Goal: Task Accomplishment & Management: Use online tool/utility

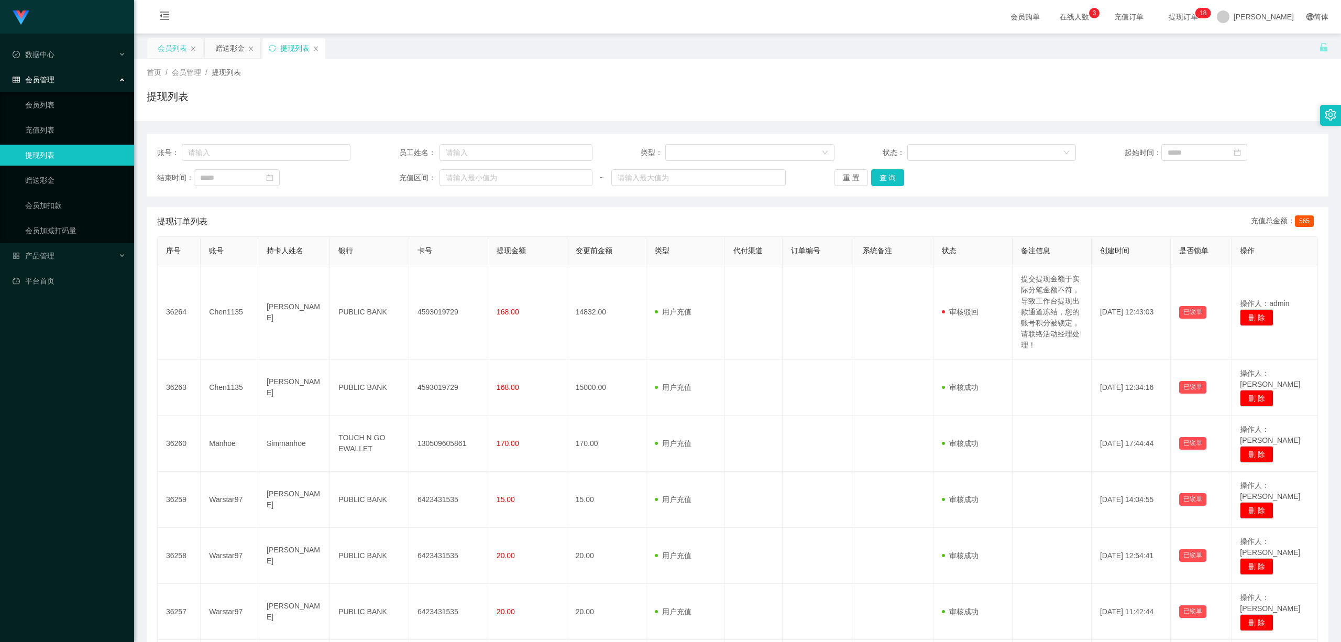
click at [172, 50] on div "会员列表" at bounding box center [172, 48] width 29 height 20
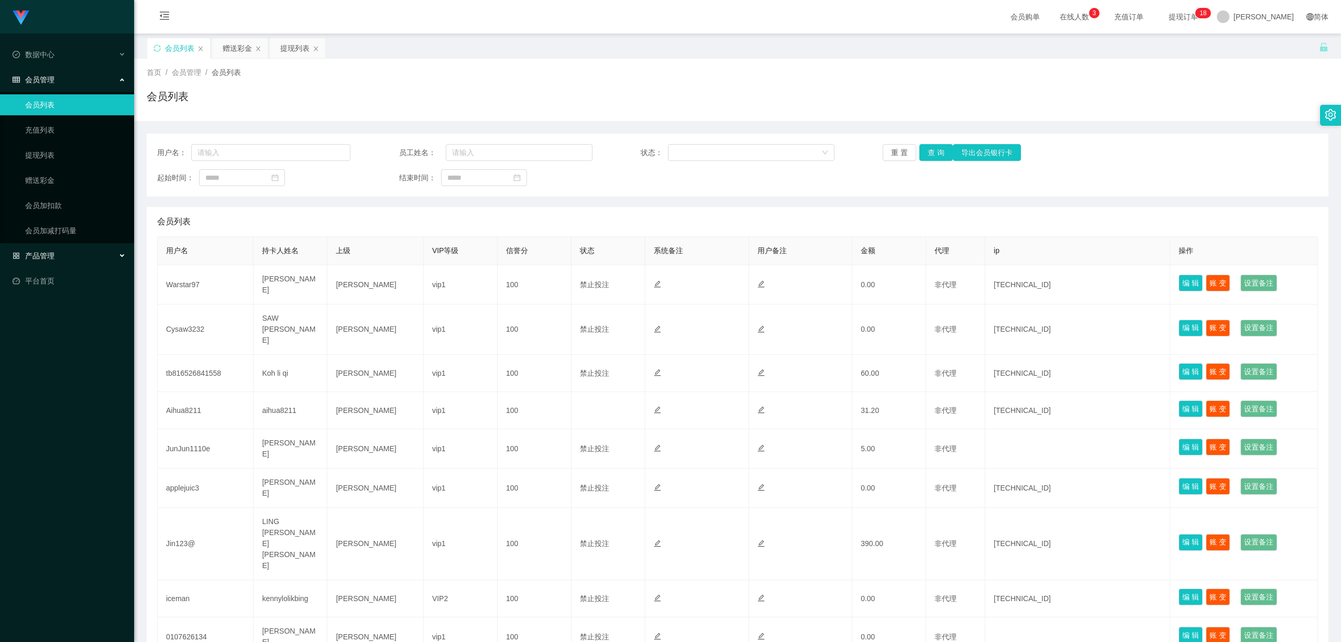
click at [65, 258] on div "产品管理" at bounding box center [67, 255] width 134 height 21
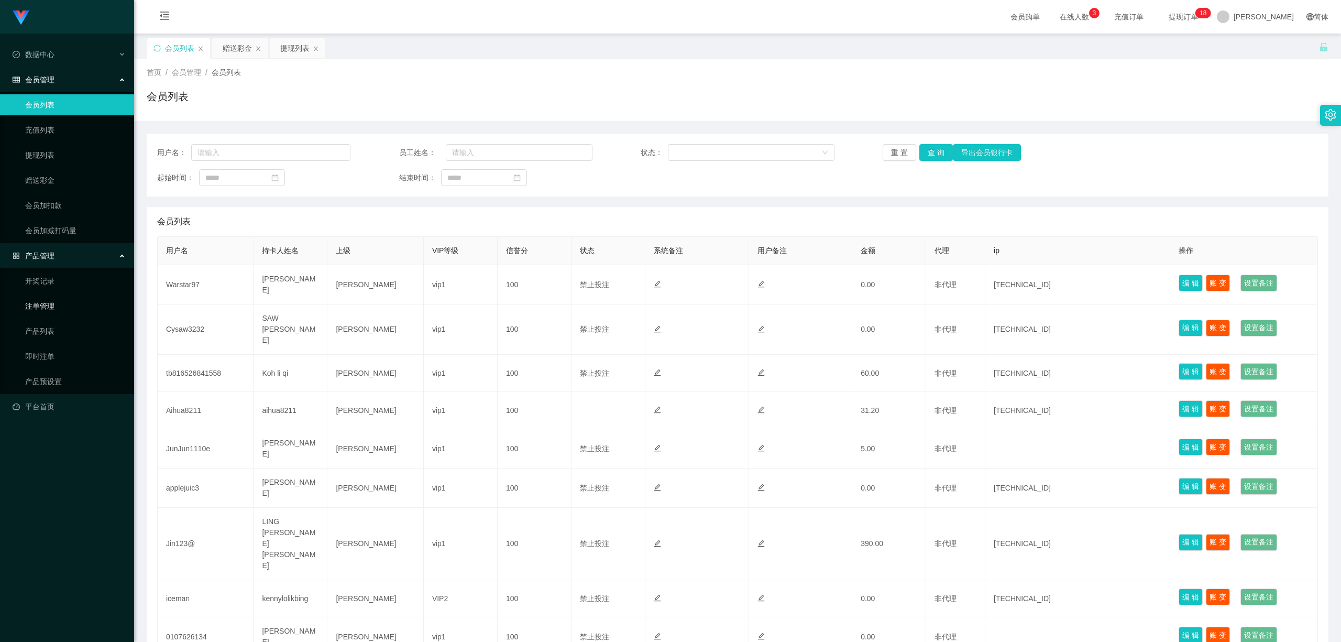
click at [63, 306] on link "注单管理" at bounding box center [75, 305] width 101 height 21
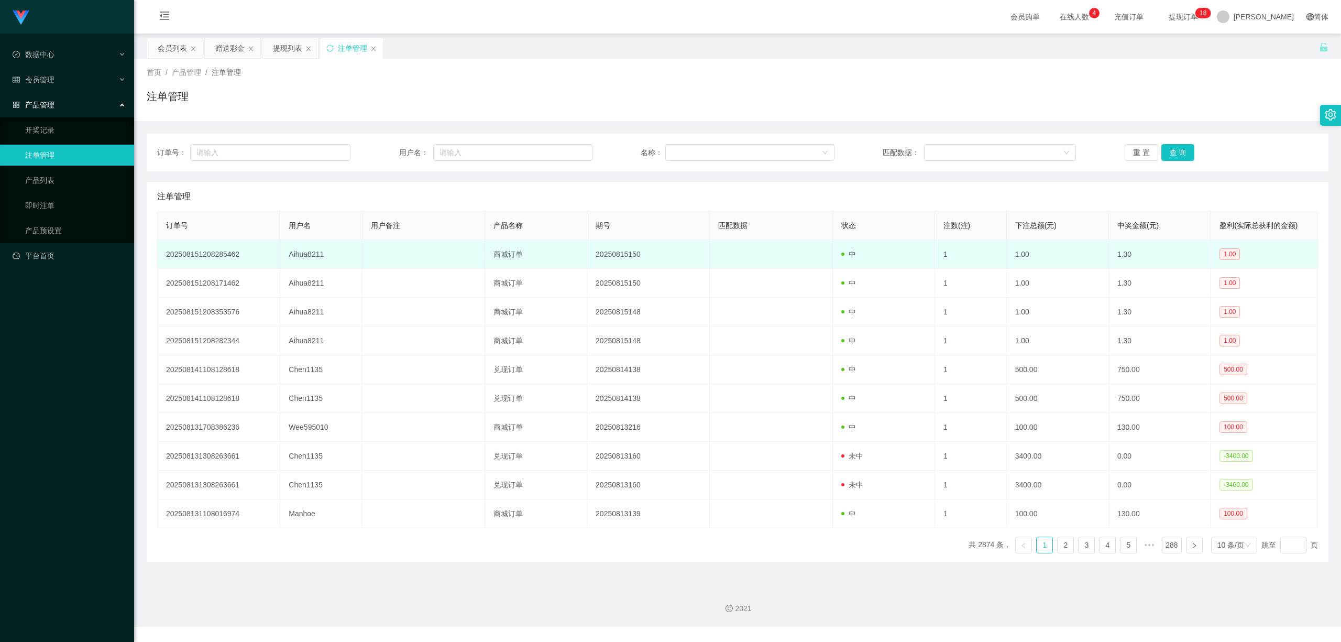
click at [304, 260] on td "Aihua8211" at bounding box center [321, 254] width 82 height 29
click at [304, 259] on td "Aihua8211" at bounding box center [321, 254] width 82 height 29
copy td "Aihua8211"
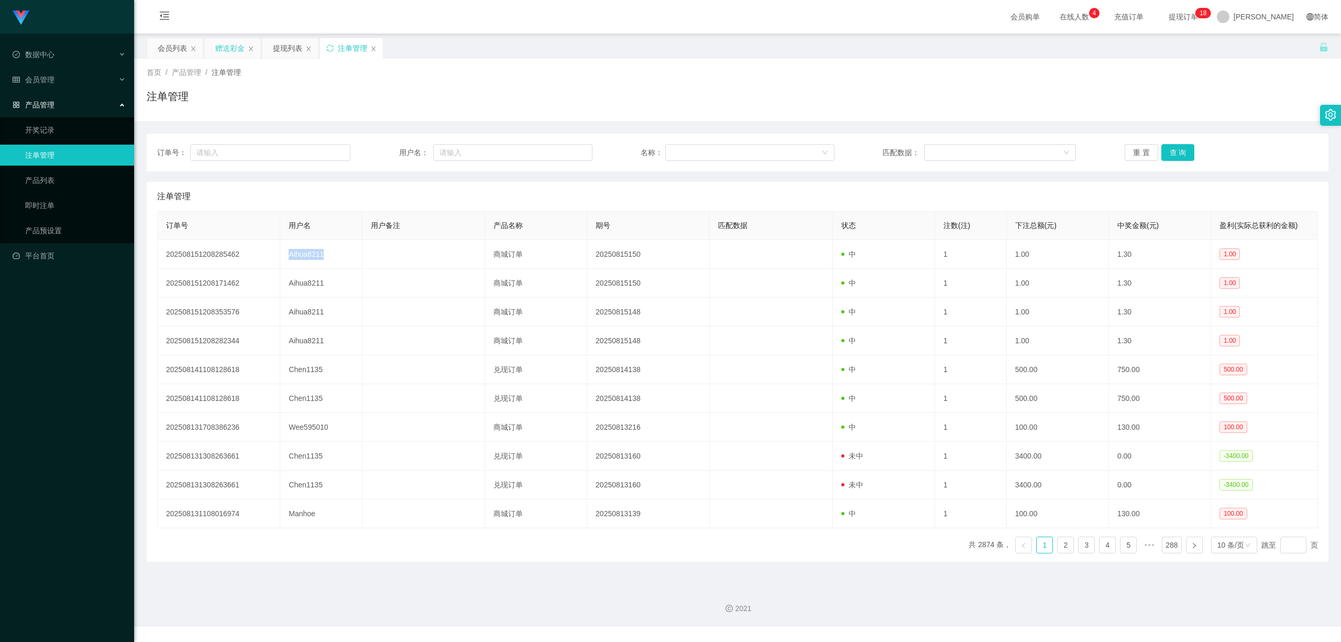
click at [225, 46] on div "赠送彩金" at bounding box center [229, 48] width 29 height 20
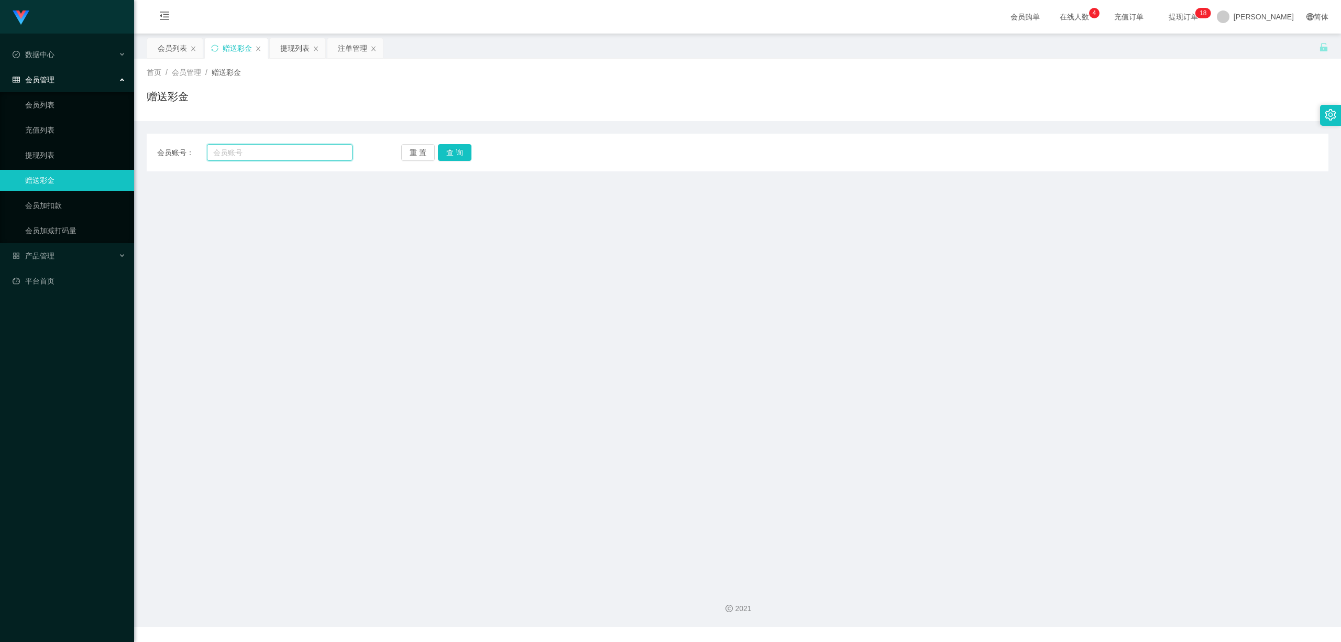
click at [246, 154] on input "text" at bounding box center [280, 152] width 146 height 17
paste input "Aihua8211"
type input "Aihua8211"
click at [459, 151] on button "查 询" at bounding box center [455, 152] width 34 height 17
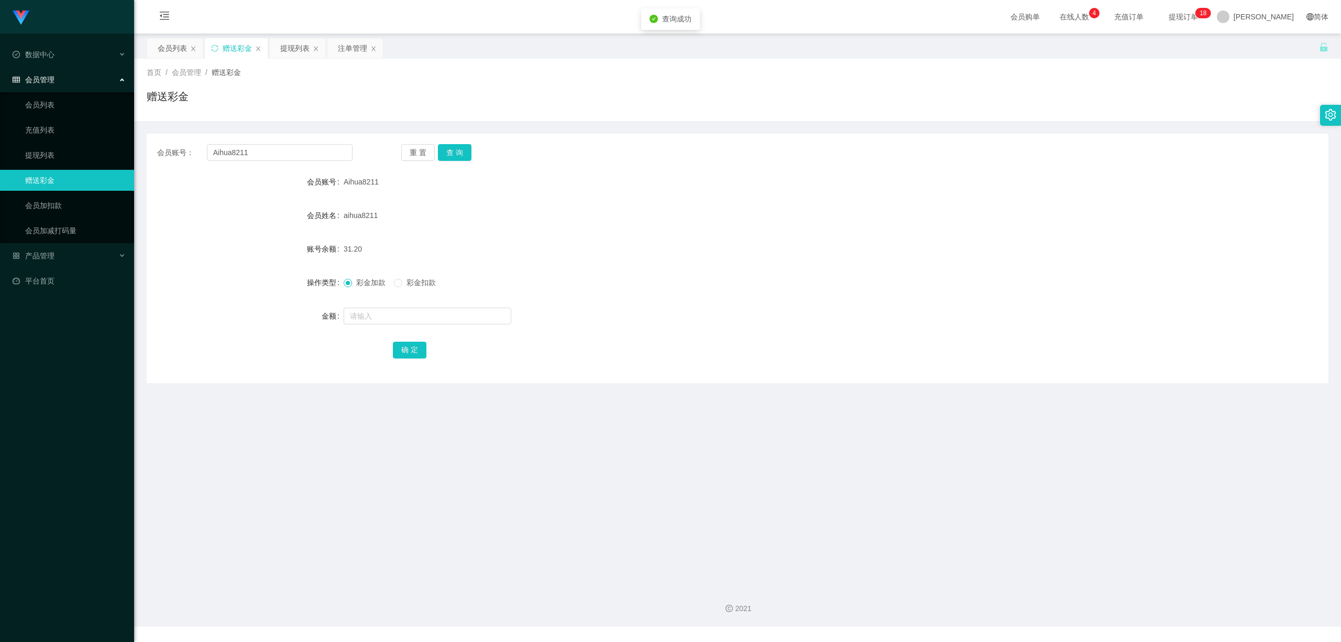
click at [426, 284] on span "彩金扣款" at bounding box center [421, 282] width 38 height 8
click at [394, 321] on input "text" at bounding box center [428, 315] width 168 height 17
type input "1.2"
click at [403, 346] on button "确 定" at bounding box center [410, 349] width 34 height 17
click at [369, 292] on div "彩金加款 彩金扣款" at bounding box center [688, 282] width 689 height 21
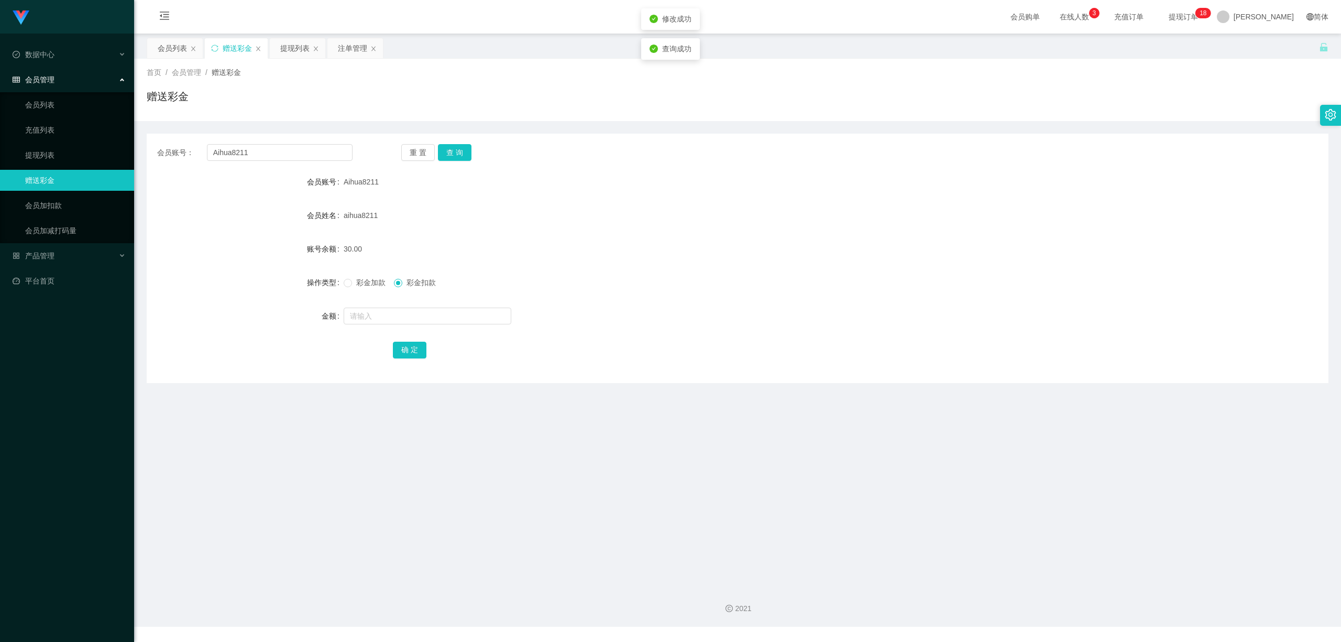
click at [369, 283] on span "彩金加款" at bounding box center [371, 282] width 38 height 8
click at [455, 154] on button "查 询" at bounding box center [455, 152] width 34 height 17
click at [1210, 24] on span "提现订单 0 1 2 3 4 5 6 7 8 9 0 1 2 3 4 5 6 7 8 9 0 1 2 3 4 5 6 7 8 9 0 1 2 3 4 5 6 …" at bounding box center [1183, 17] width 54 height 34
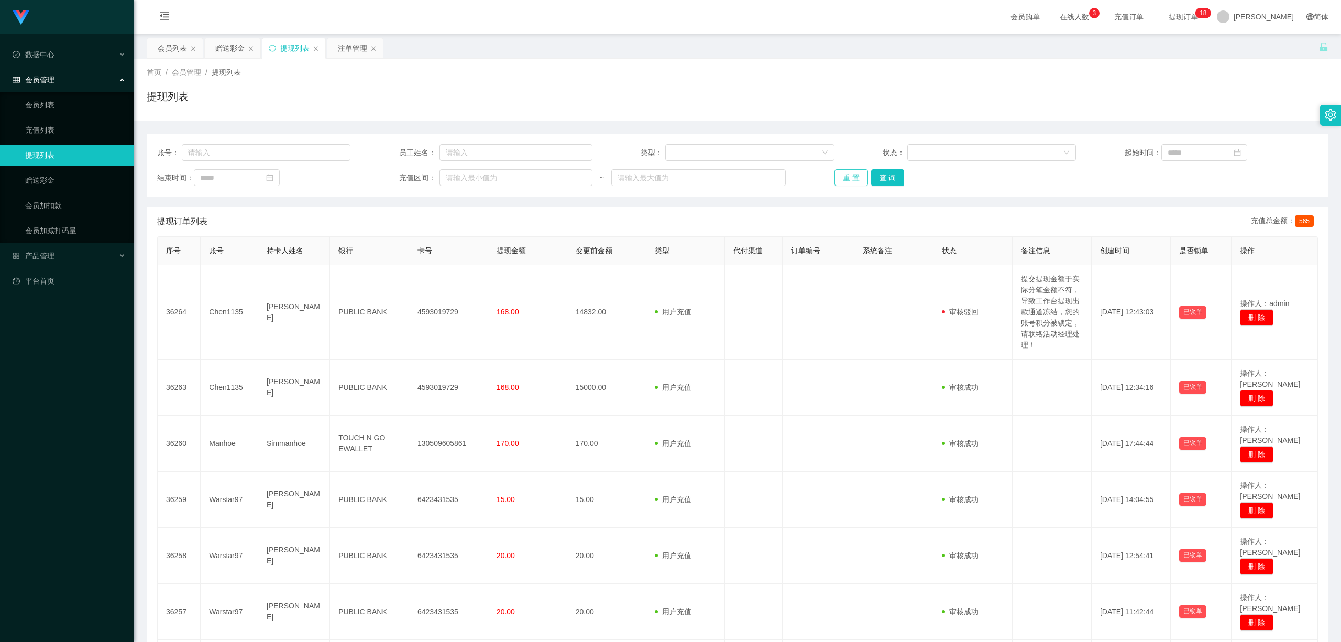
click at [853, 174] on button "重 置" at bounding box center [851, 177] width 34 height 17
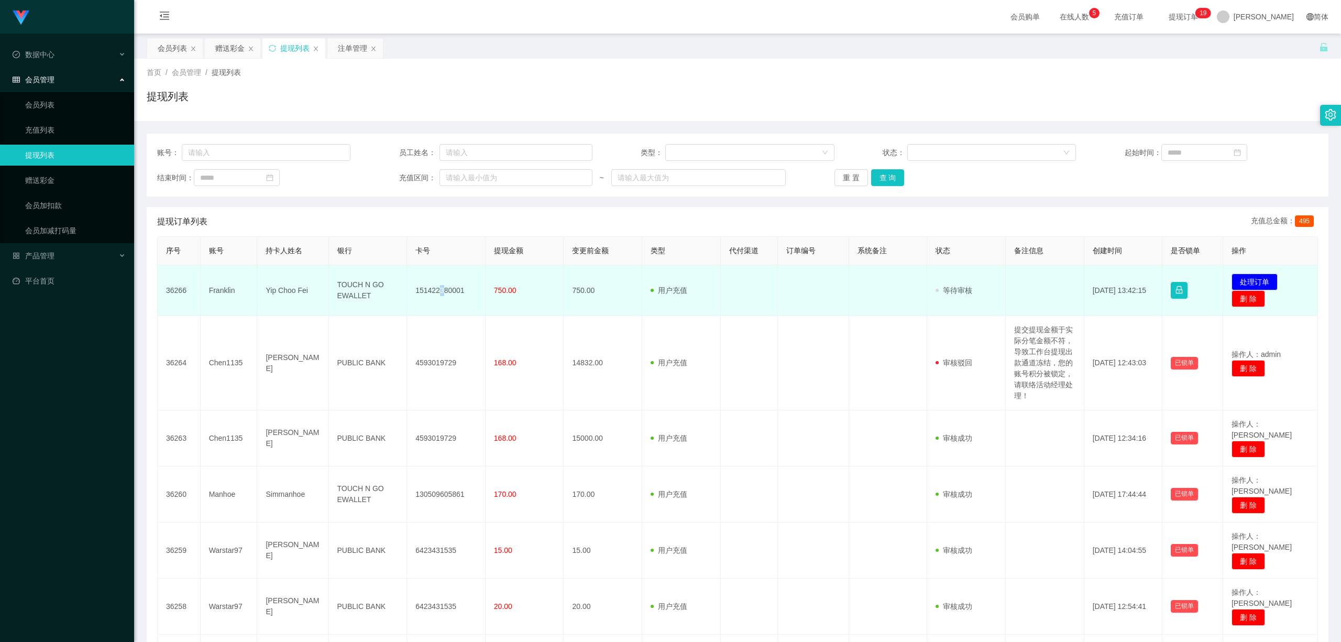
drag, startPoint x: 0, startPoint y: 0, endPoint x: 440, endPoint y: 288, distance: 525.8
click at [440, 288] on td "151422380001" at bounding box center [446, 290] width 79 height 51
click at [426, 283] on td "151422380001" at bounding box center [446, 290] width 79 height 51
click at [439, 283] on td "151422380001" at bounding box center [446, 290] width 79 height 51
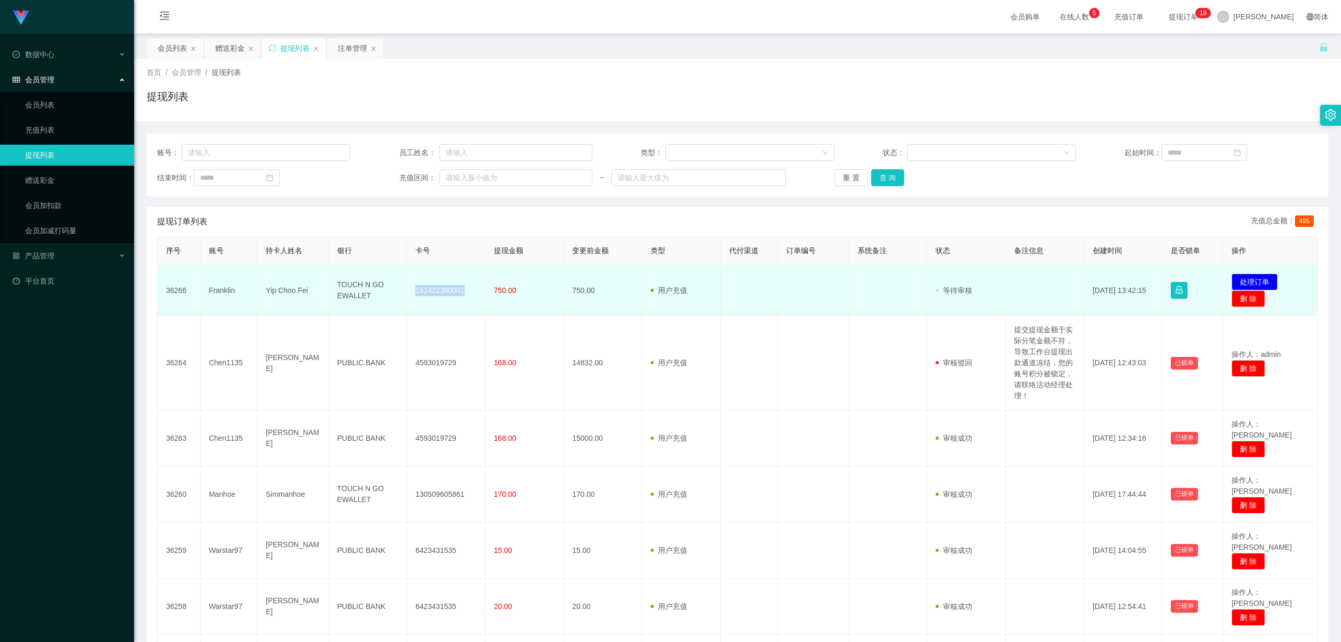
copy td "151422380001"
click at [1253, 280] on button "处理订单" at bounding box center [1254, 281] width 46 height 17
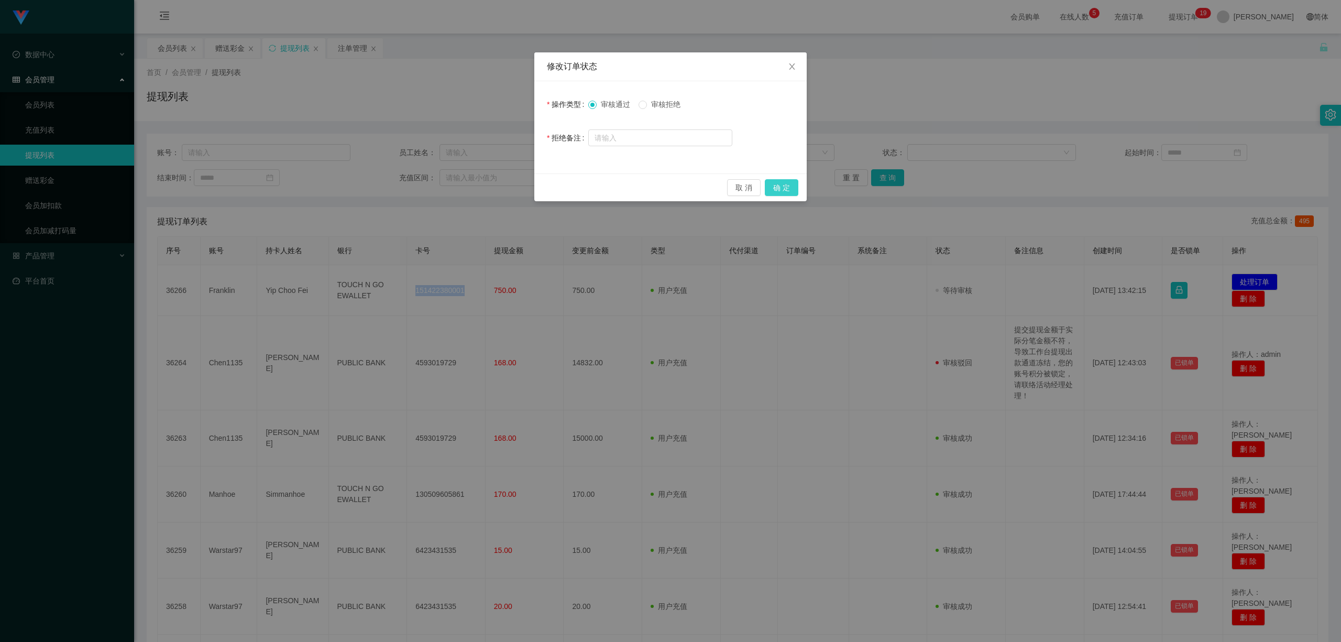
click at [786, 194] on button "确 定" at bounding box center [782, 187] width 34 height 17
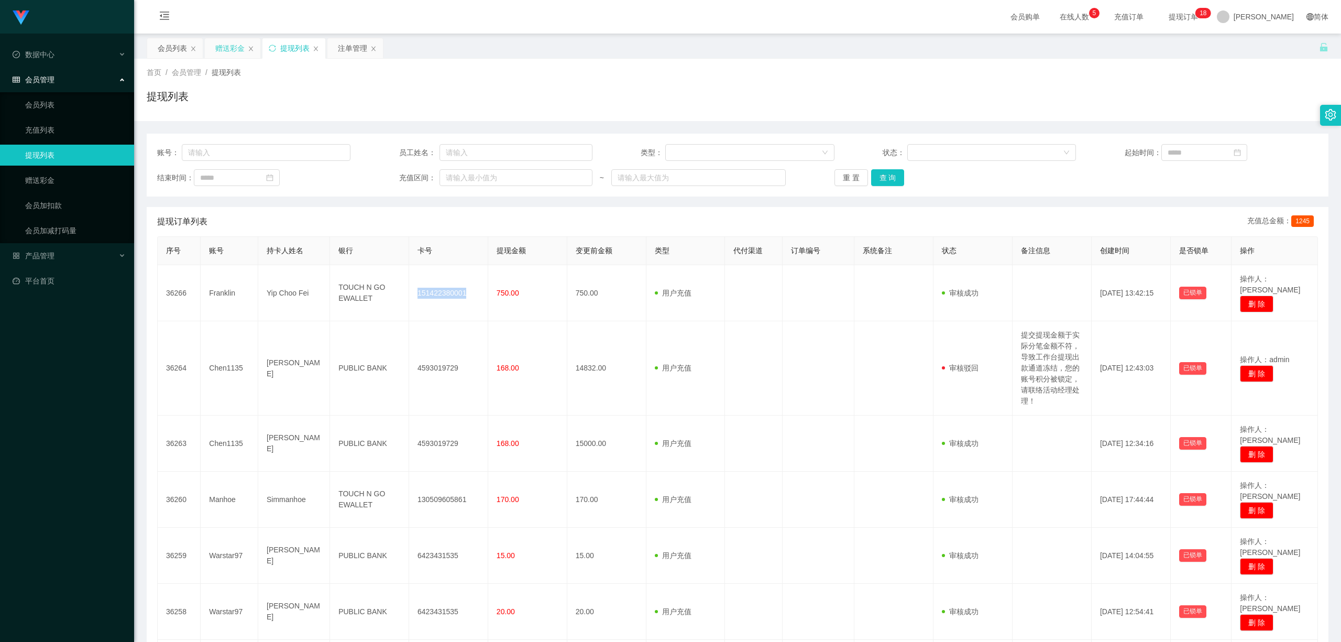
click at [227, 48] on div "赠送彩金" at bounding box center [229, 48] width 29 height 20
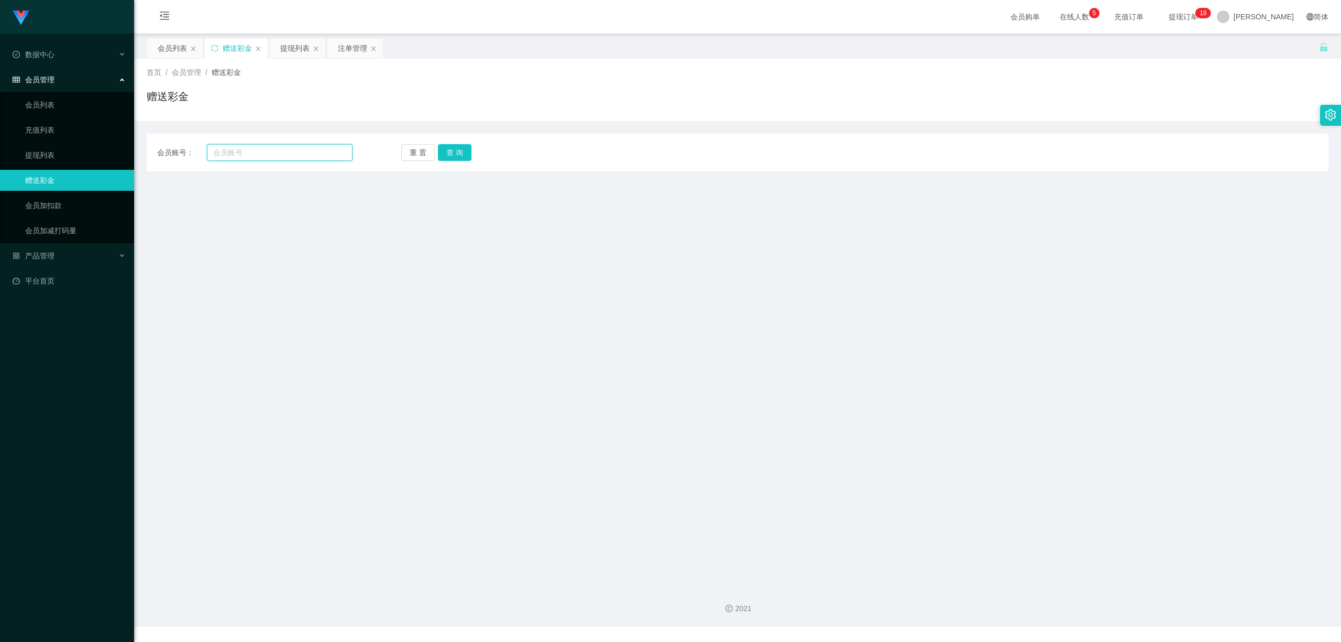
drag, startPoint x: 290, startPoint y: 160, endPoint x: 310, endPoint y: 156, distance: 20.9
click at [290, 159] on input "text" at bounding box center [280, 152] width 146 height 17
paste input "Franklin"
type input "Franklin"
click at [444, 153] on button "查 询" at bounding box center [455, 152] width 34 height 17
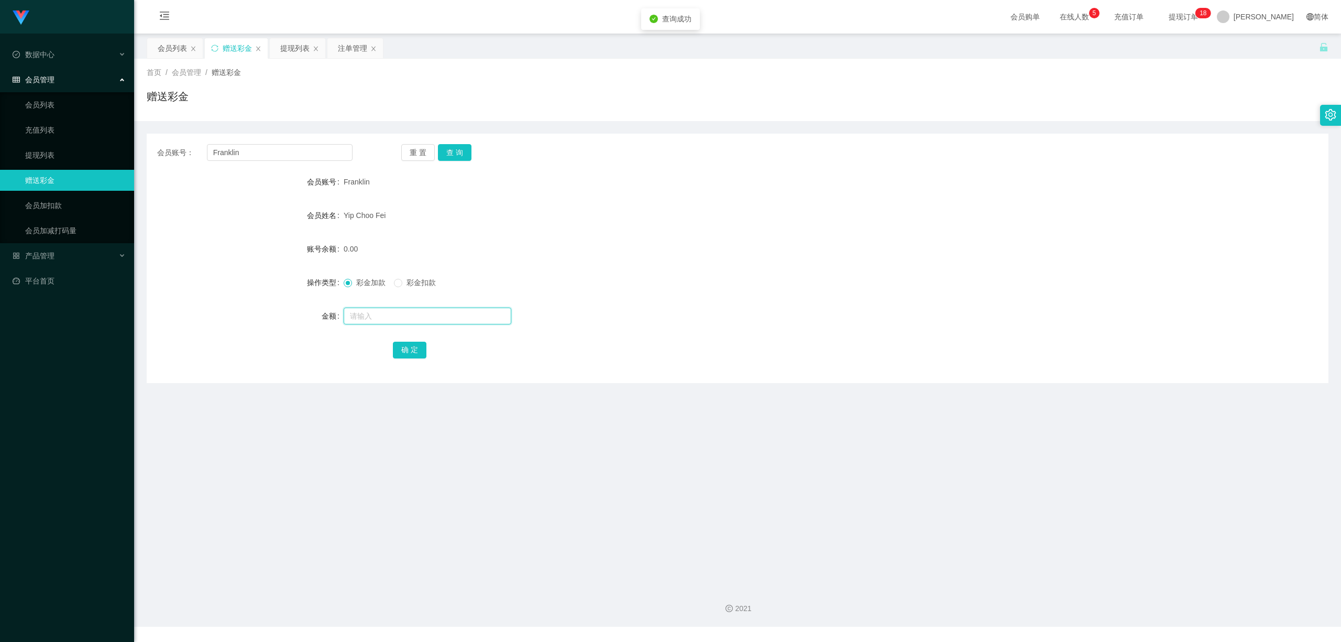
click at [371, 319] on input "text" at bounding box center [428, 315] width 168 height 17
type input "5"
click at [405, 345] on button "确 定" at bounding box center [410, 349] width 34 height 17
drag, startPoint x: 574, startPoint y: 440, endPoint x: 829, endPoint y: 280, distance: 300.8
click at [577, 440] on main "关闭左侧 关闭右侧 关闭其它 刷新页面 会员列表 赠送彩金 提现列表 注单管理 首页 / 会员管理 / 赠送彩金 / 赠送彩金 会员账号： Franklin …" at bounding box center [737, 306] width 1207 height 544
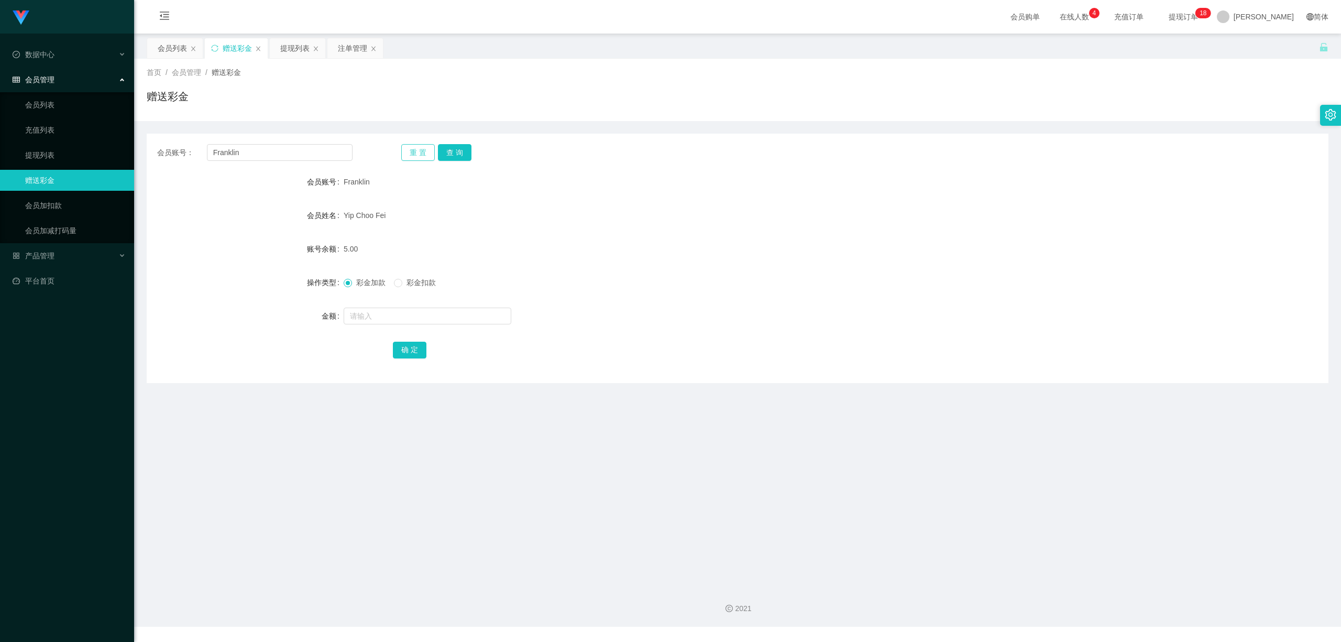
click at [424, 153] on button "重 置" at bounding box center [418, 152] width 34 height 17
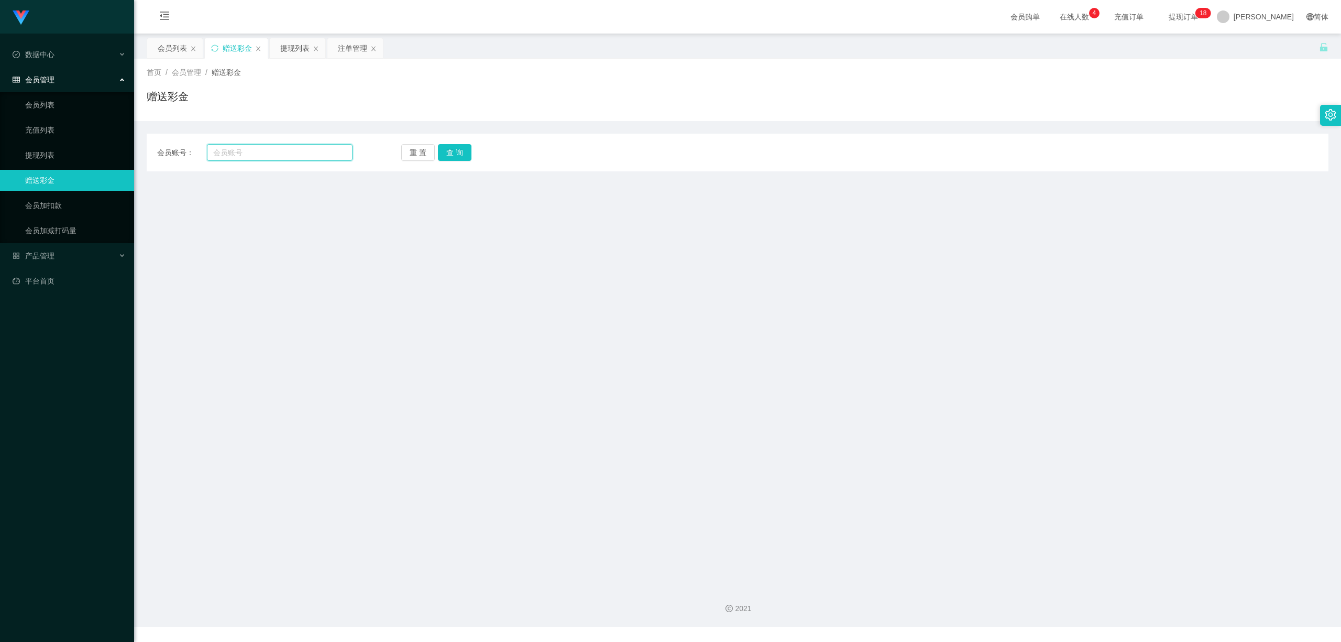
click at [312, 154] on input "text" at bounding box center [280, 152] width 146 height 17
paste input "Franklin"
type input "Franklin"
click at [459, 153] on button "查 询" at bounding box center [455, 152] width 34 height 17
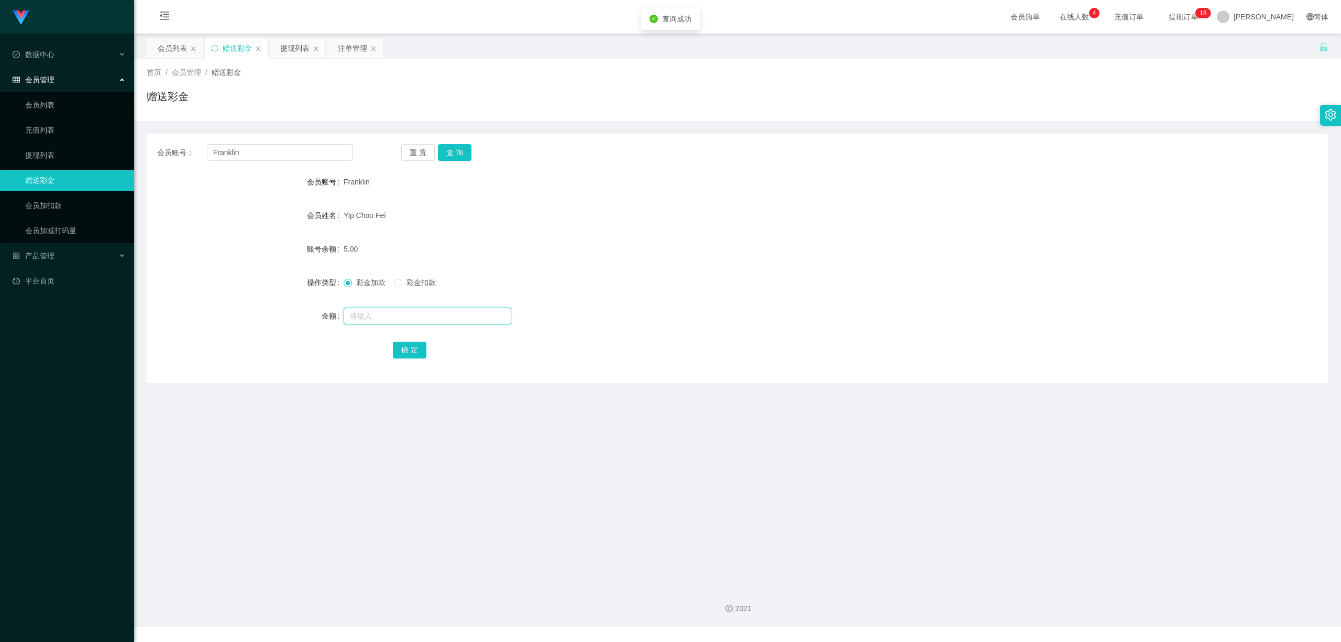
click at [396, 318] on input "text" at bounding box center [428, 315] width 168 height 17
type input "10"
click at [422, 353] on button "确 定" at bounding box center [410, 349] width 34 height 17
drag, startPoint x: 562, startPoint y: 453, endPoint x: 1295, endPoint y: 1, distance: 860.4
click at [579, 449] on main "关闭左侧 关闭右侧 关闭其它 刷新页面 会员列表 赠送彩金 提现列表 注单管理 首页 / 会员管理 / 赠送彩金 / 赠送彩金 会员账号： Franklin …" at bounding box center [737, 306] width 1207 height 544
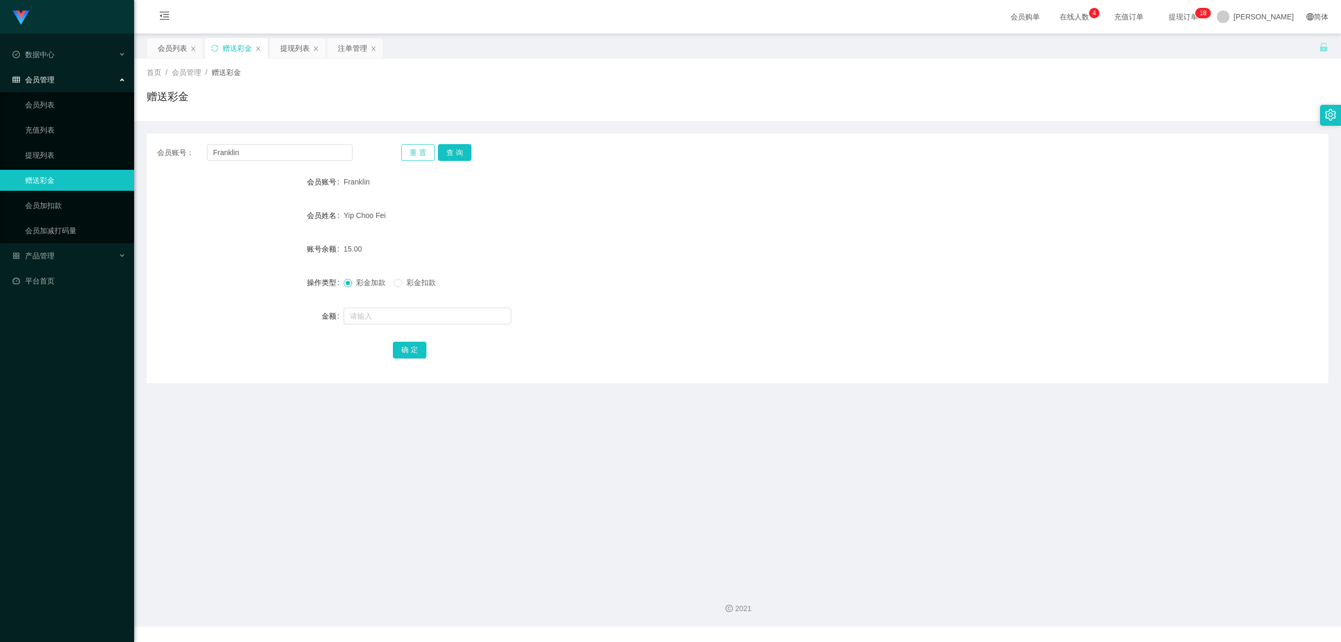
drag, startPoint x: 417, startPoint y: 150, endPoint x: 329, endPoint y: 154, distance: 87.6
click at [416, 151] on button "重 置" at bounding box center [418, 152] width 34 height 17
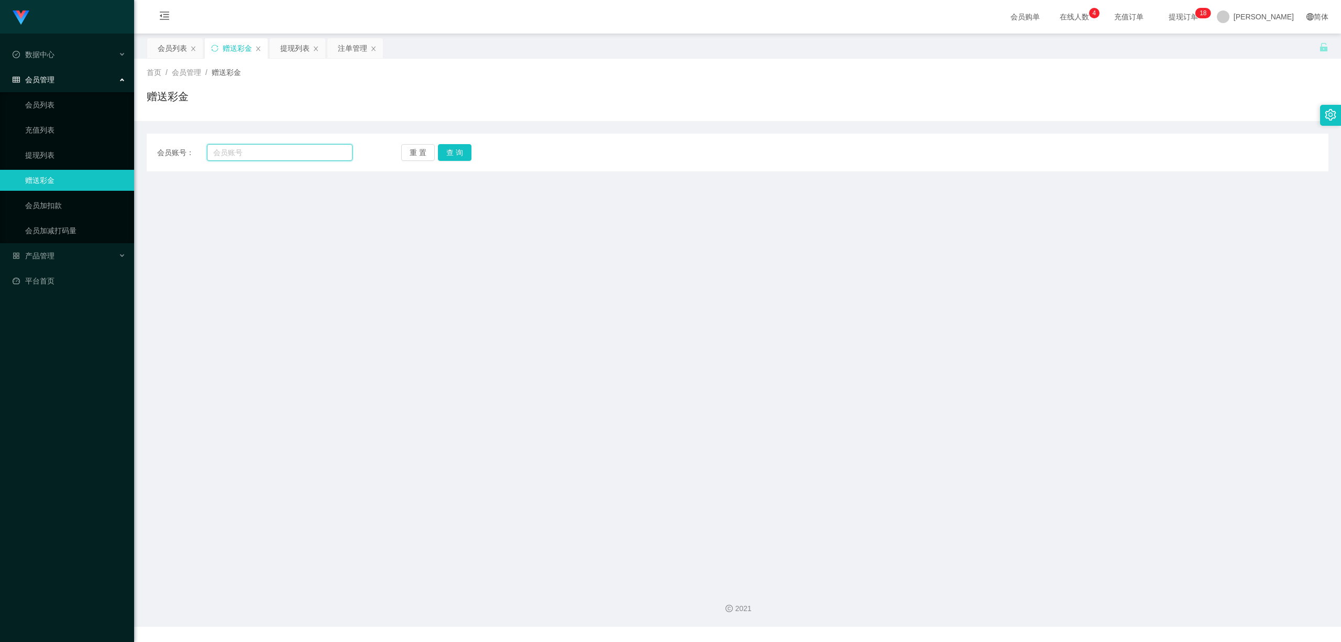
click at [329, 153] on input "text" at bounding box center [280, 152] width 146 height 17
paste input "Franklin"
type input "Franklin"
click at [459, 160] on button "查 询" at bounding box center [455, 152] width 34 height 17
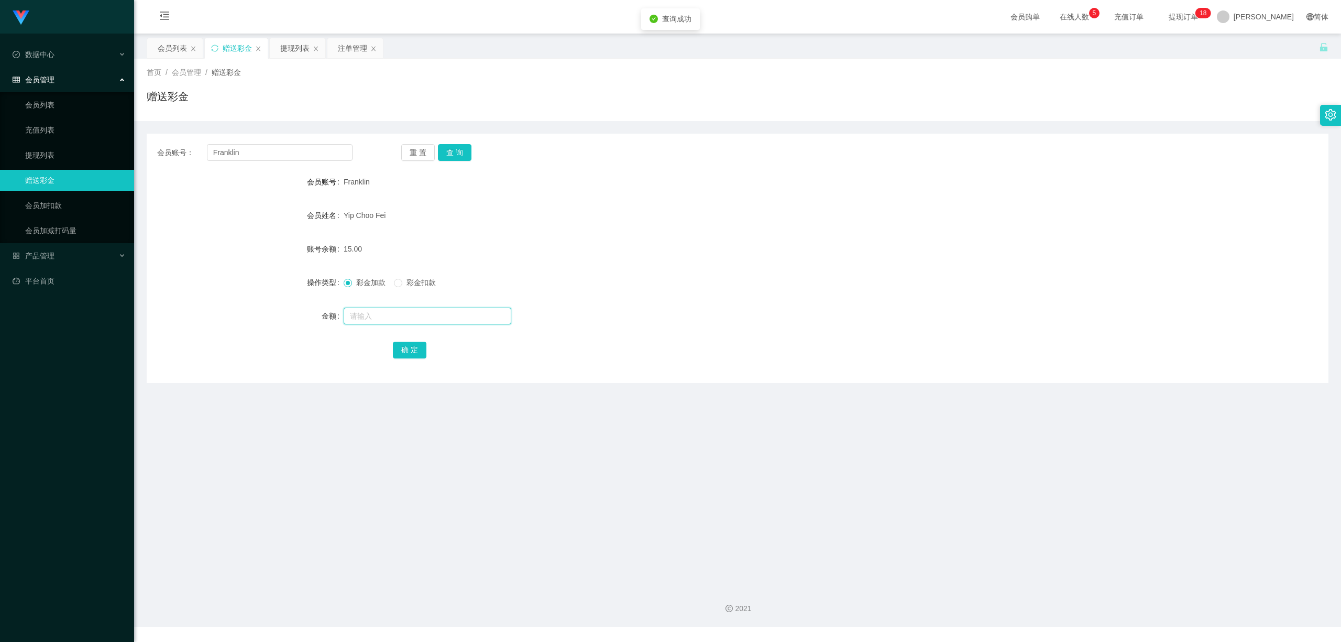
click at [375, 321] on input "text" at bounding box center [428, 315] width 168 height 17
type input "25"
click at [409, 347] on button "确 定" at bounding box center [410, 349] width 34 height 17
click at [641, 369] on div "会员账号： Franklin 重 置 查 询 会员账号 Franklin 会员姓名 Yip Choo Fei 账号余额 15.00 操作类型 彩金加款 彩金扣…" at bounding box center [738, 258] width 1182 height 249
click at [294, 49] on div "提现列表" at bounding box center [294, 48] width 29 height 20
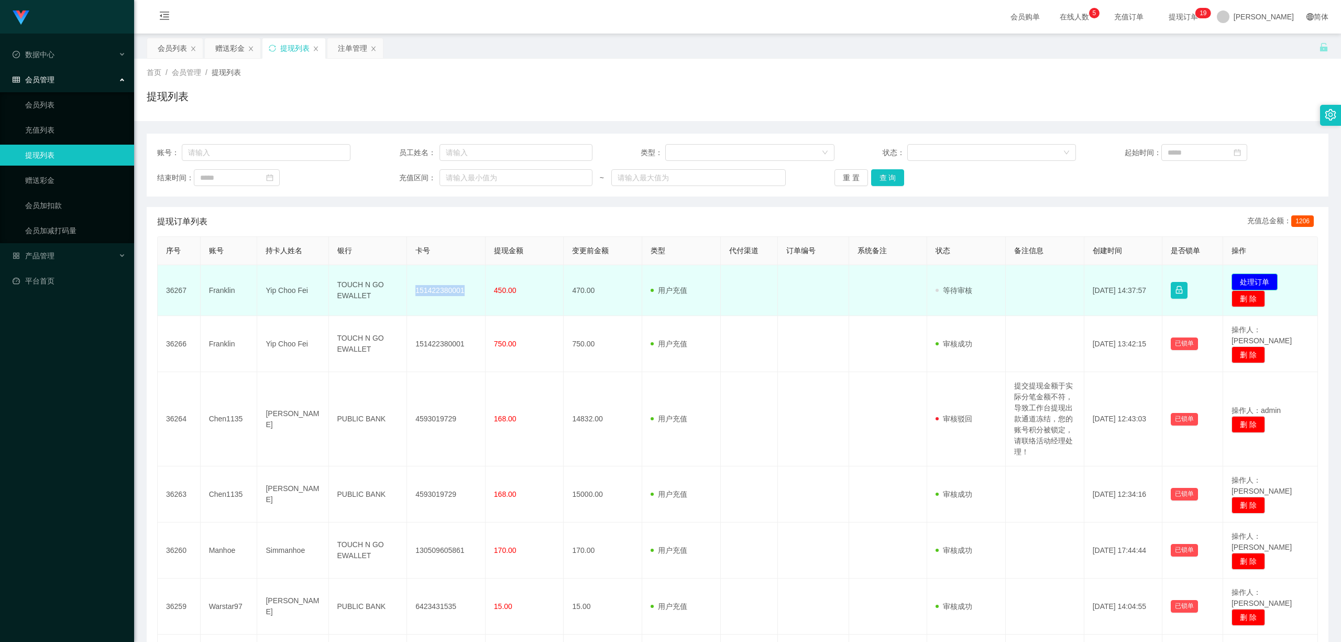
click at [1239, 281] on button "处理订单" at bounding box center [1254, 281] width 46 height 17
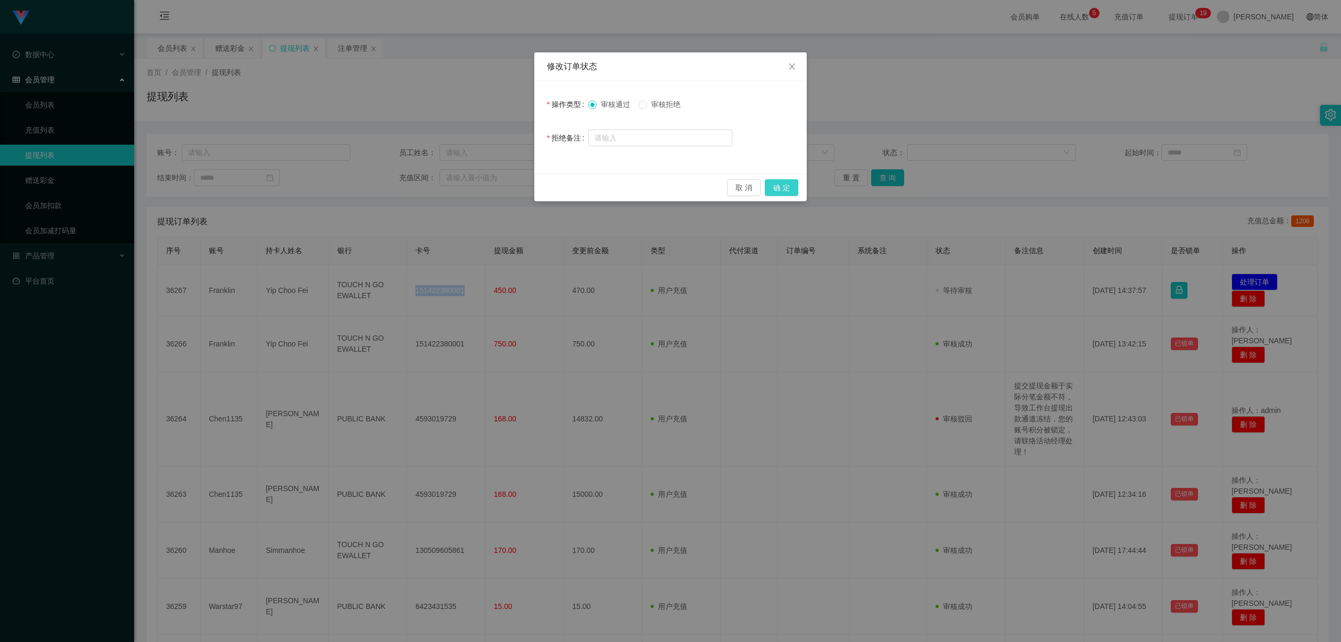
click at [787, 193] on button "确 定" at bounding box center [782, 187] width 34 height 17
